Goal: Find specific page/section: Find specific page/section

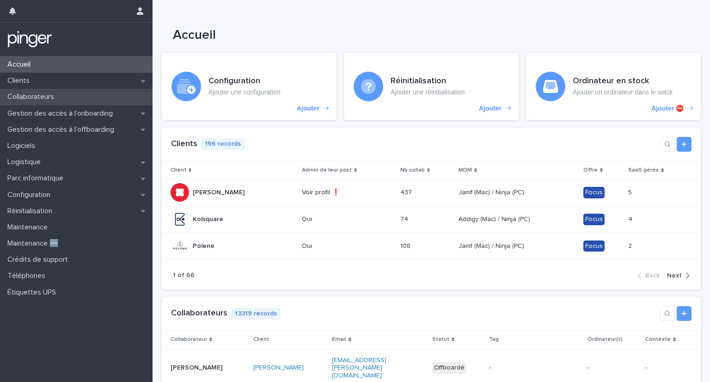
click at [41, 97] on p "Collaborateurs" at bounding box center [33, 96] width 58 height 9
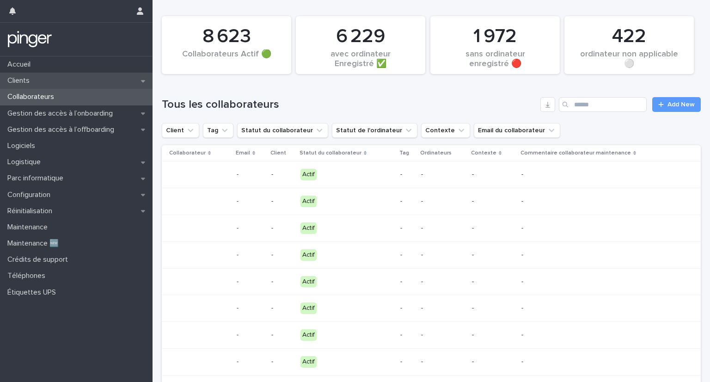
click at [34, 77] on p "Clients" at bounding box center [20, 80] width 33 height 9
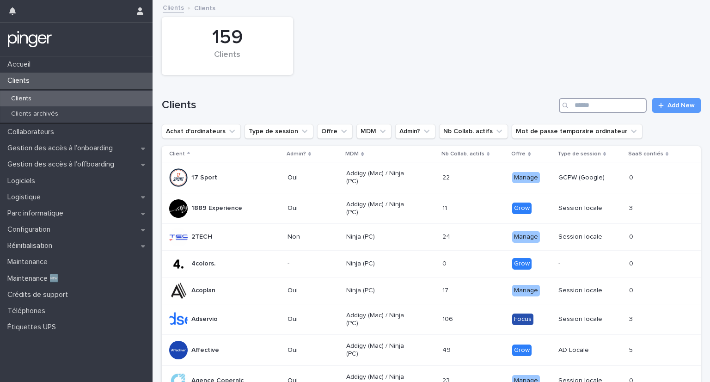
click at [581, 102] on input "Search" at bounding box center [603, 105] width 88 height 15
type input "*"
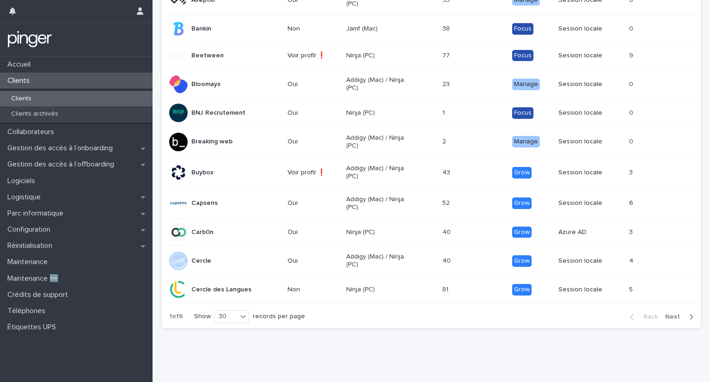
scroll to position [730, 0]
click at [671, 305] on div "Back Next" at bounding box center [662, 316] width 78 height 23
click at [670, 313] on span "Next" at bounding box center [675, 316] width 20 height 6
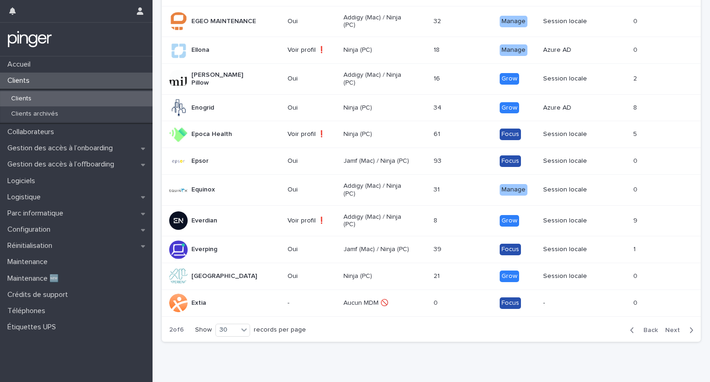
scroll to position [730, 0]
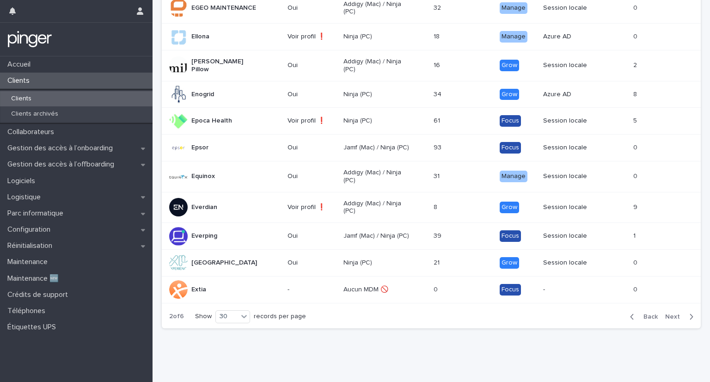
click at [640, 313] on span "Back" at bounding box center [648, 316] width 20 height 6
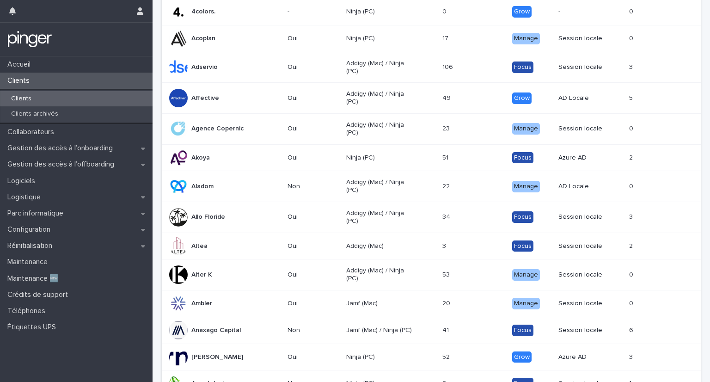
scroll to position [249, 0]
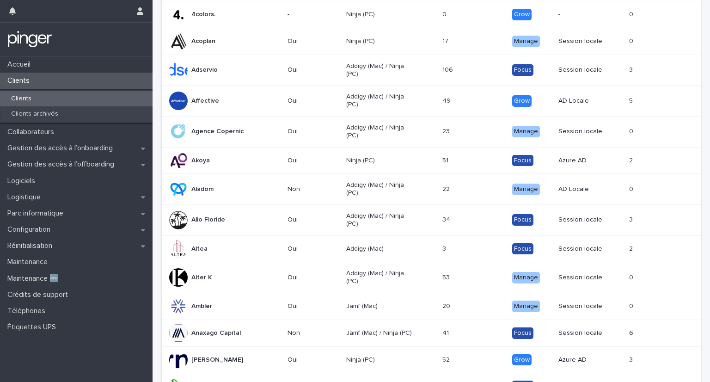
click at [212, 129] on p "Agence Copernic" at bounding box center [217, 132] width 52 height 8
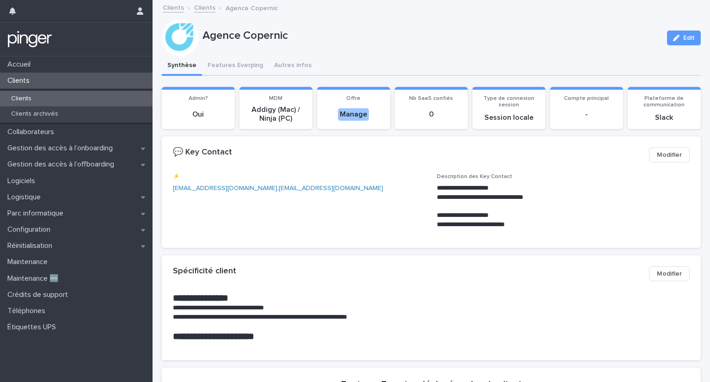
click at [265, 111] on p "Addigy (Mac) / Ninja (PC)" at bounding box center [276, 114] width 62 height 18
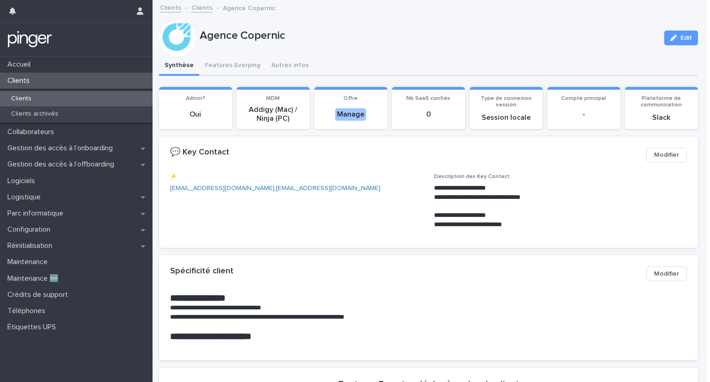
click at [284, 109] on p "Addigy (Mac) / Ninja (PC)" at bounding box center [273, 114] width 62 height 18
